Goal: Task Accomplishment & Management: Manage account settings

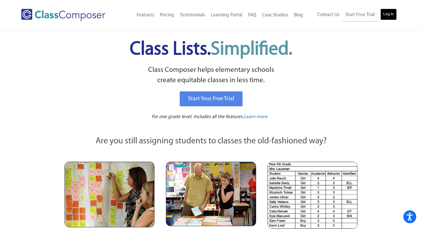
click at [386, 13] on link "Log In" at bounding box center [388, 14] width 16 height 11
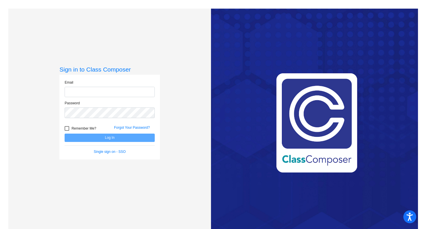
type input "ksiminitus@hershey.k12.pa.us"
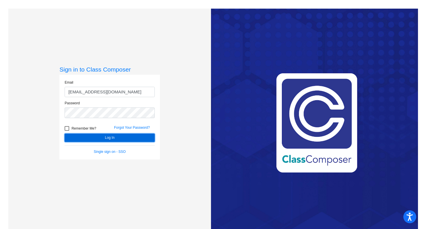
click at [108, 138] on button "Log In" at bounding box center [110, 137] width 90 height 8
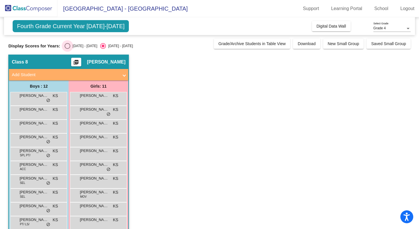
click at [67, 47] on div "Select an option" at bounding box center [68, 46] width 6 height 6
click at [67, 49] on input "2024 - 2025" at bounding box center [67, 49] width 0 height 0
radio input "true"
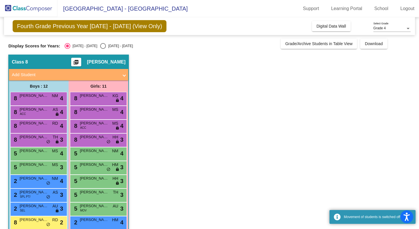
click at [154, 94] on app-classroom "Class 8 picture_as_pdf Kelci Siminitus Add Student First Name Last Name Student…" at bounding box center [209, 161] width 402 height 212
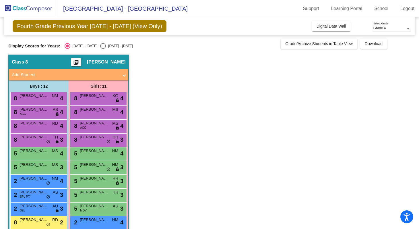
click at [160, 119] on app-classroom "Class 8 picture_as_pdf Kelci Siminitus Add Student First Name Last Name Student…" at bounding box center [209, 161] width 402 height 212
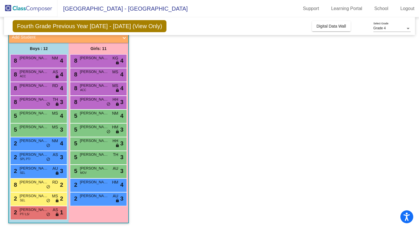
click at [142, 64] on app-classroom "Class 8 picture_as_pdf Kelci Siminitus Add Student First Name Last Name Student…" at bounding box center [209, 123] width 402 height 212
click at [97, 184] on span "Meilani Beaky" at bounding box center [94, 182] width 29 height 6
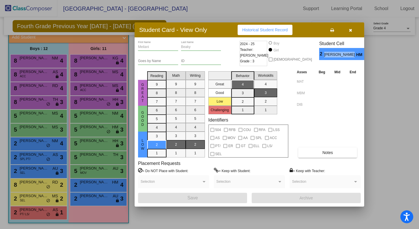
drag, startPoint x: 338, startPoint y: 56, endPoint x: 316, endPoint y: 56, distance: 22.7
click at [324, 56] on span "Meilani Beaky" at bounding box center [340, 55] width 32 height 6
copy span "Meilani Beaky"
click at [353, 28] on button "button" at bounding box center [350, 30] width 18 height 10
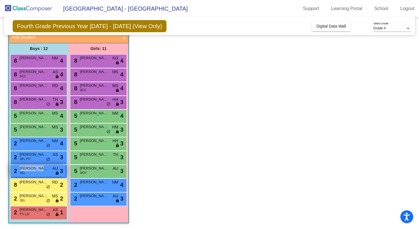
drag, startPoint x: 48, startPoint y: 169, endPoint x: 20, endPoint y: 171, distance: 28.5
click at [20, 171] on div "2 Kellan Cerisano SEL AU lock do_not_disturb_alt 3" at bounding box center [38, 171] width 55 height 12
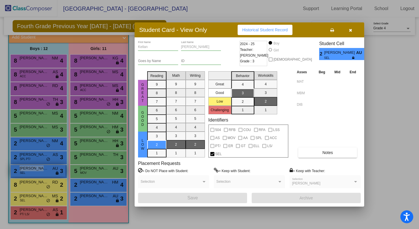
copy div "Kellan Cerisano"
click at [351, 30] on icon "button" at bounding box center [350, 30] width 3 height 4
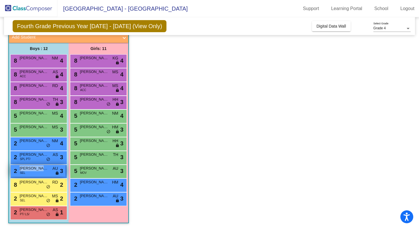
click at [38, 174] on div "2 Kellan Cerisano SEL AU lock do_not_disturb_alt 3" at bounding box center [38, 171] width 55 height 12
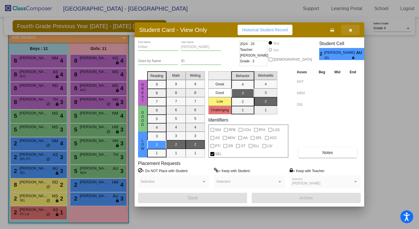
click at [351, 31] on icon "button" at bounding box center [350, 30] width 3 height 4
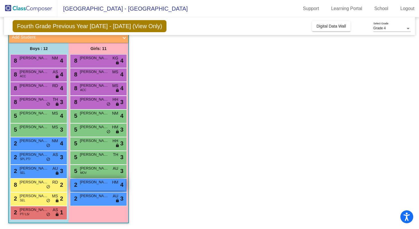
click at [100, 182] on span "Meilani Beaky" at bounding box center [94, 182] width 29 height 6
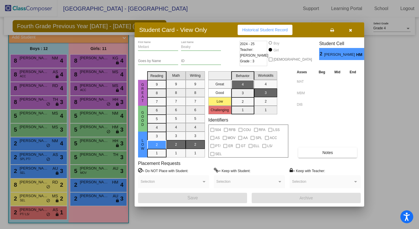
click at [350, 31] on icon "button" at bounding box center [350, 30] width 3 height 4
